Goal: Find specific page/section

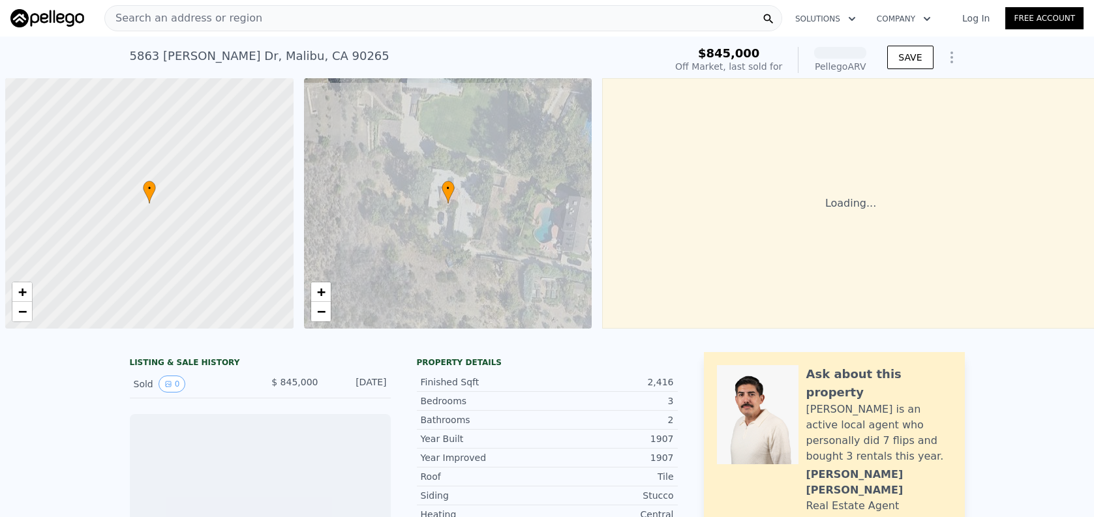
scroll to position [0, 5]
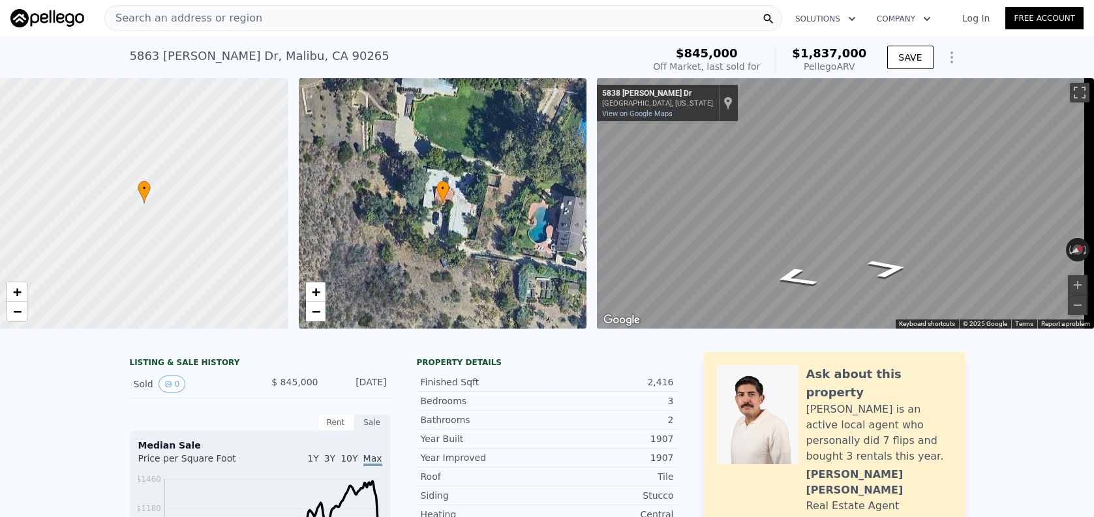
click at [598, 58] on div "[STREET_ADDRESS][PERSON_NAME] Sold [DATE] for $845k (~ARV $1.837m )" at bounding box center [384, 60] width 508 height 37
click at [596, 59] on div "[STREET_ADDRESS][PERSON_NAME] Sold [DATE] for $845k (~ARV $1.837m )" at bounding box center [384, 60] width 508 height 37
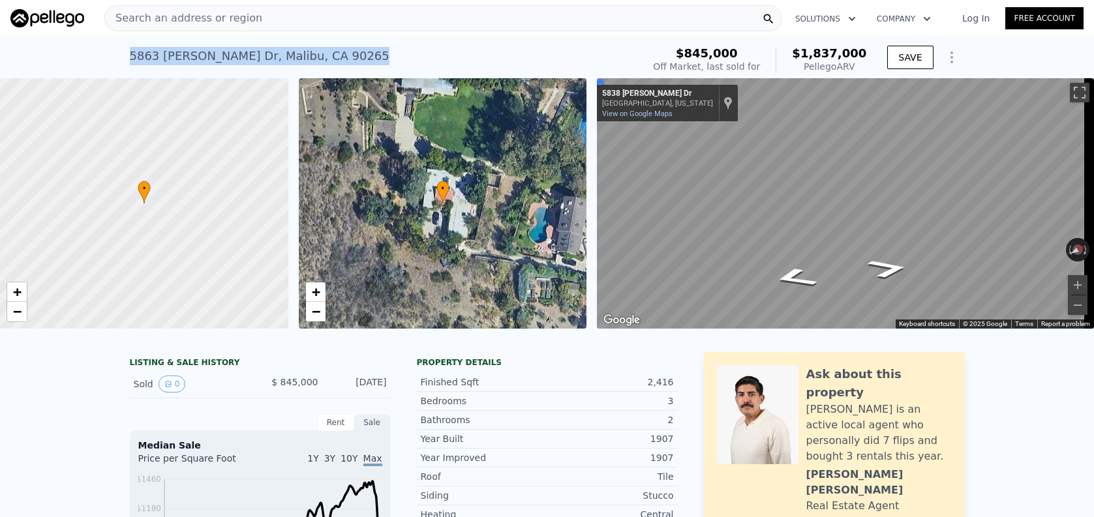
click at [596, 59] on div "[STREET_ADDRESS][PERSON_NAME] Sold [DATE] for $845k (~ARV $1.837m )" at bounding box center [384, 60] width 508 height 37
click at [331, 25] on div "Search an address or region" at bounding box center [443, 18] width 678 height 26
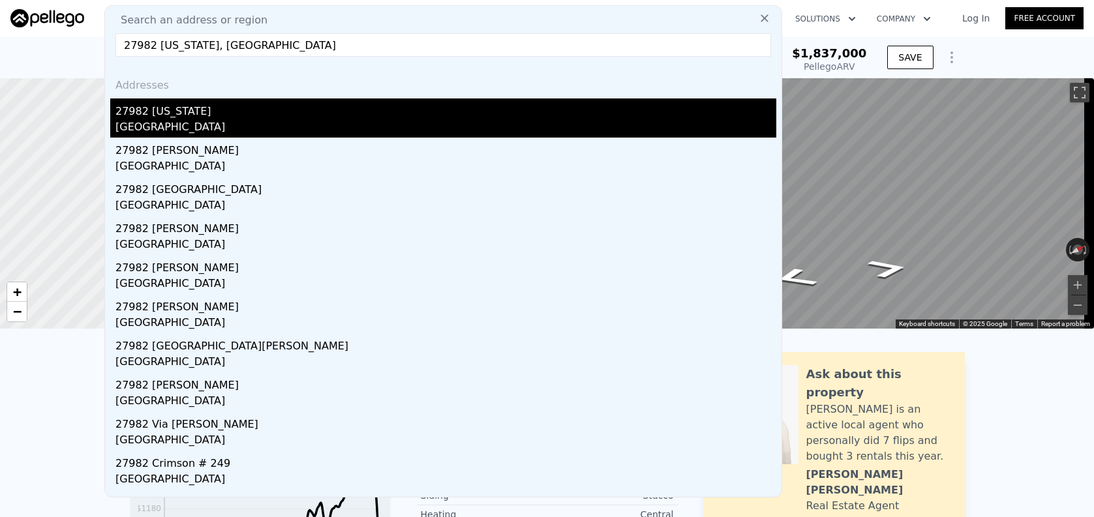
type input "27982 [US_STATE], [GEOGRAPHIC_DATA]"
click at [314, 121] on div "[GEOGRAPHIC_DATA]" at bounding box center [445, 128] width 661 height 18
